Goal: Check status: Check status

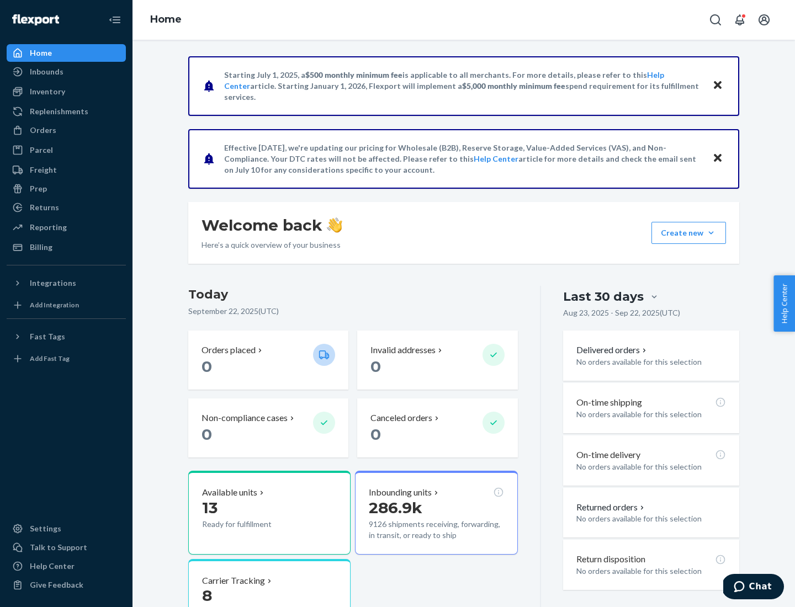
click at [711, 233] on button "Create new Create new inbound Create new order Create new product" at bounding box center [688, 233] width 74 height 22
click at [38, 189] on div "Prep" at bounding box center [38, 188] width 17 height 11
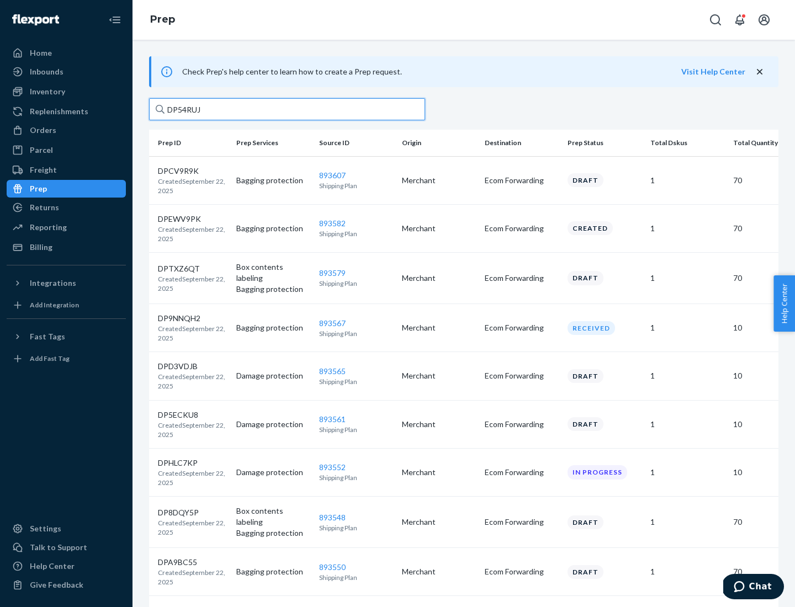
type input "DP54RUJL"
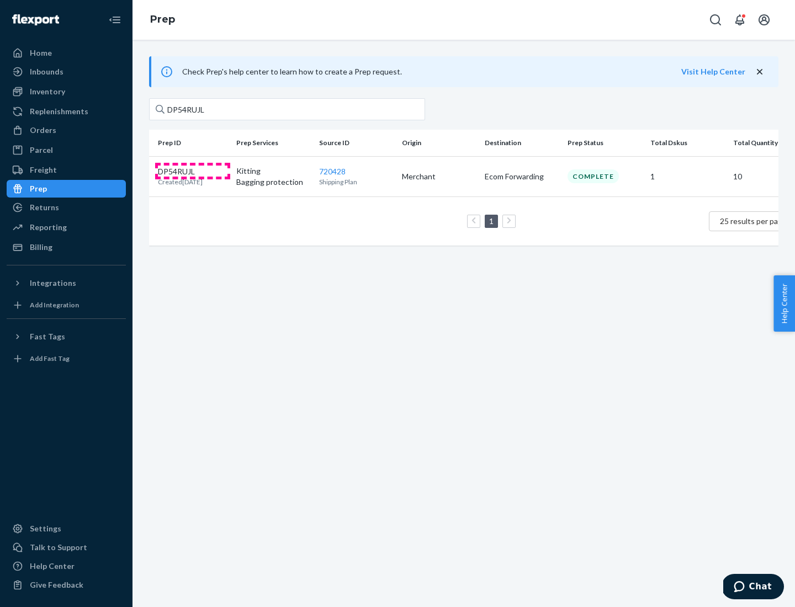
click at [193, 171] on p "DP54RUJL" at bounding box center [180, 171] width 45 height 11
